Goal: Obtain resource: Obtain resource

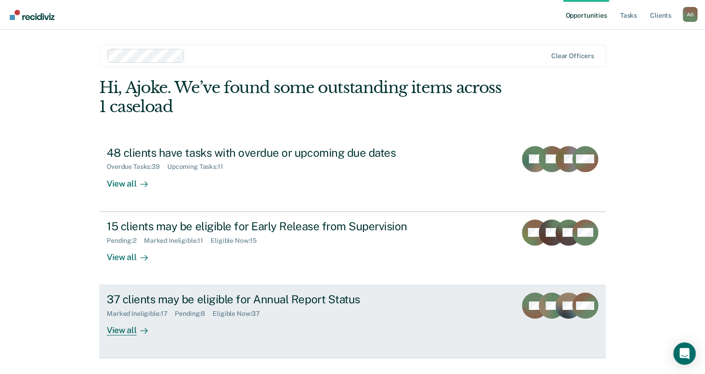
click at [127, 330] on div "View all" at bounding box center [133, 327] width 52 height 18
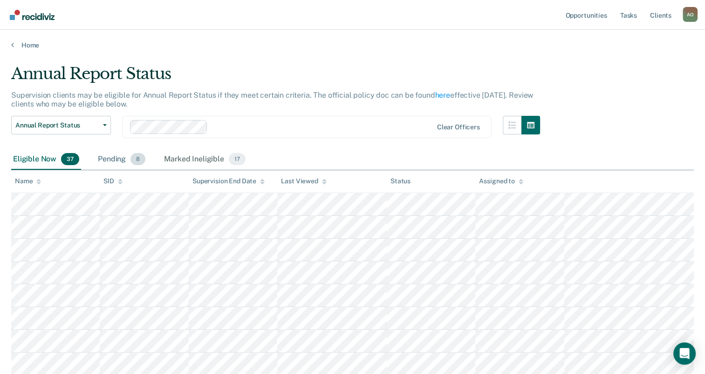
click at [106, 160] on div "Pending 8" at bounding box center [121, 160] width 51 height 20
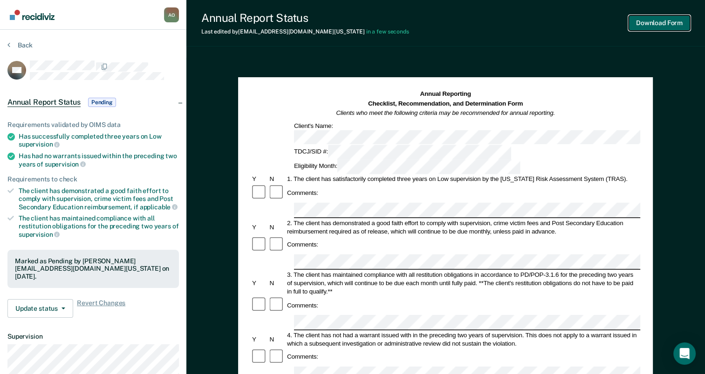
click at [655, 20] on button "Download Form" at bounding box center [658, 22] width 61 height 15
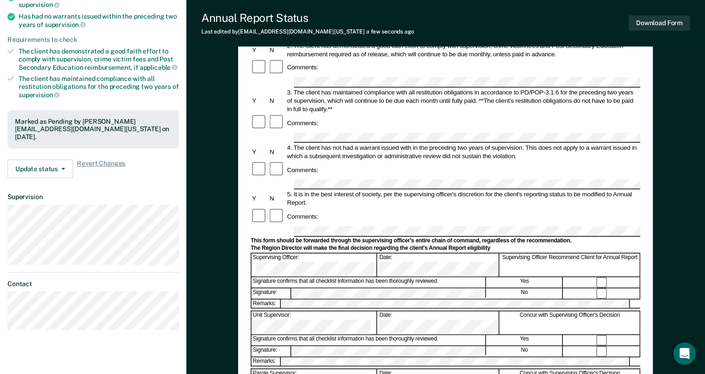
scroll to position [186, 0]
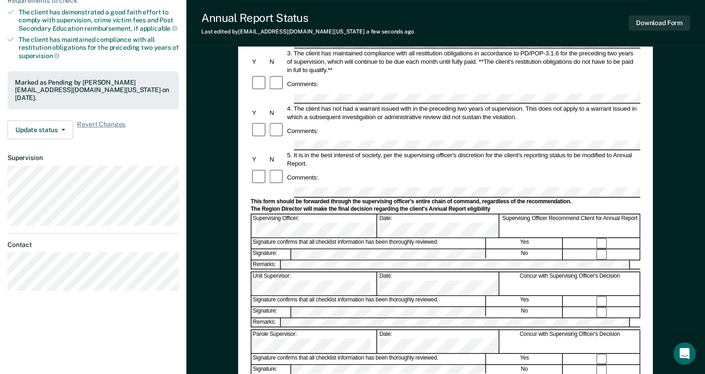
click at [443, 237] on form "Annual Reporting Checklist, Recommendation, and Determination Form Clients who …" at bounding box center [445, 210] width 389 height 599
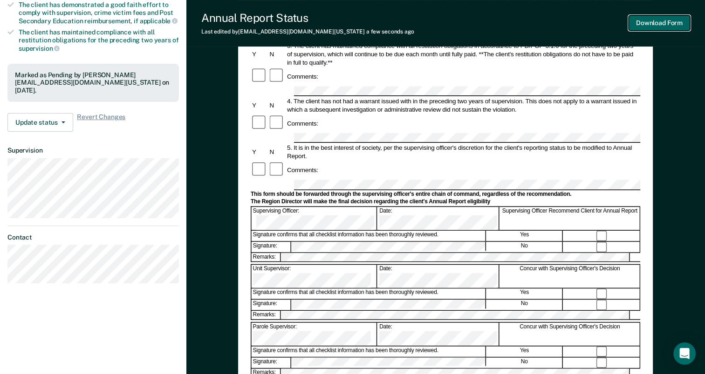
click at [670, 25] on button "Download Form" at bounding box center [658, 22] width 61 height 15
